Goal: Navigation & Orientation: Find specific page/section

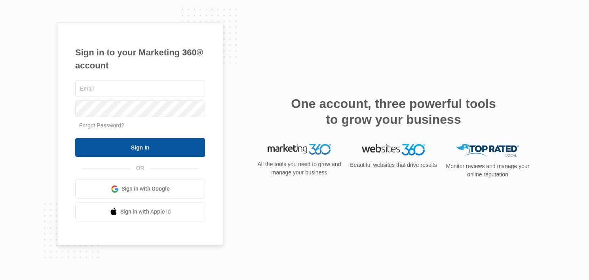
type input "Erin@iv-wr.com"
click at [151, 150] on input "Sign In" at bounding box center [140, 147] width 130 height 19
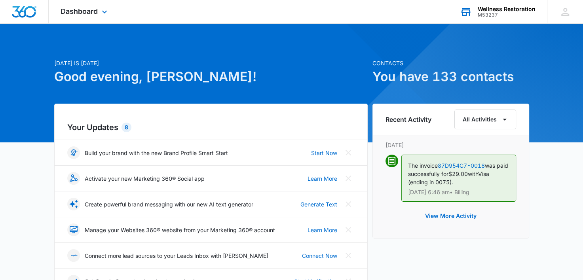
click at [500, 9] on div "Wellness Restoration" at bounding box center [506, 9] width 58 height 6
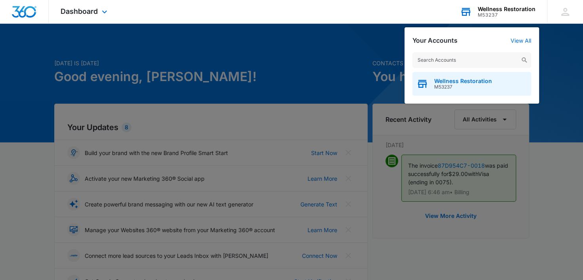
click at [436, 80] on span "Wellness Restoration" at bounding box center [463, 81] width 58 height 6
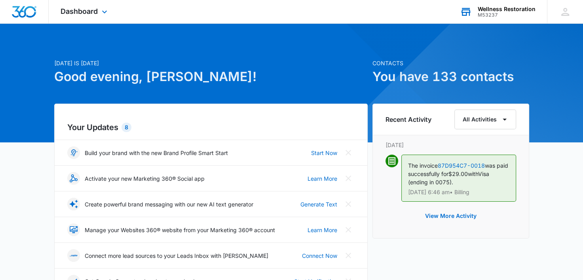
click at [99, 13] on div "Dashboard Apps Reputation Websites Forms CRM Email Social Shop Payments POS Con…" at bounding box center [85, 11] width 72 height 23
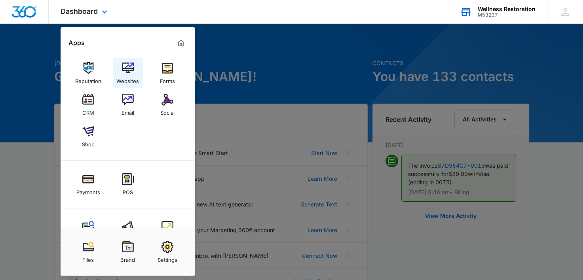
click at [122, 66] on img at bounding box center [128, 68] width 12 height 12
